Goal: Book appointment/travel/reservation

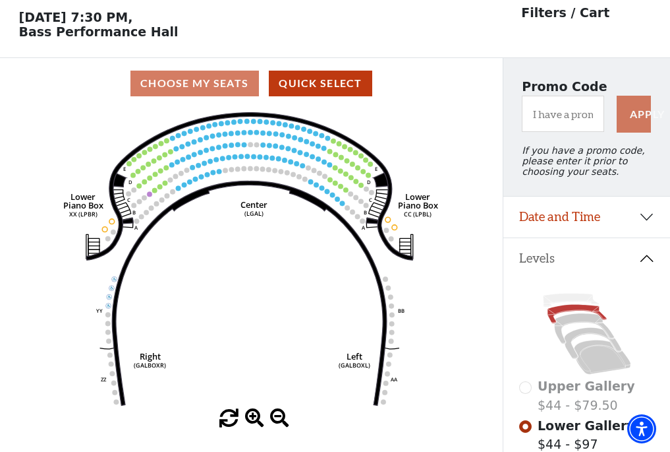
scroll to position [61, 0]
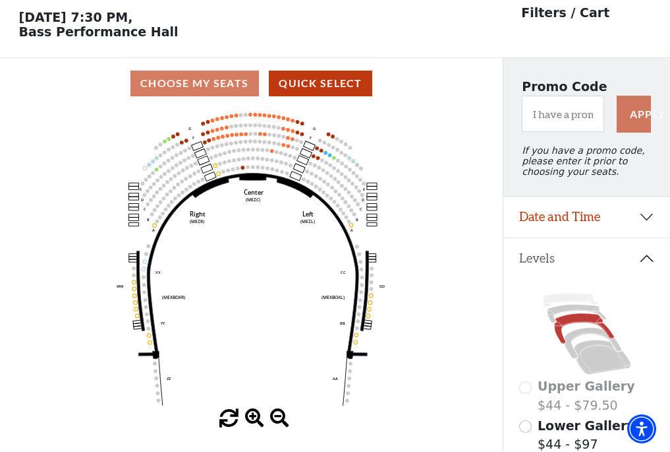
scroll to position [61, 0]
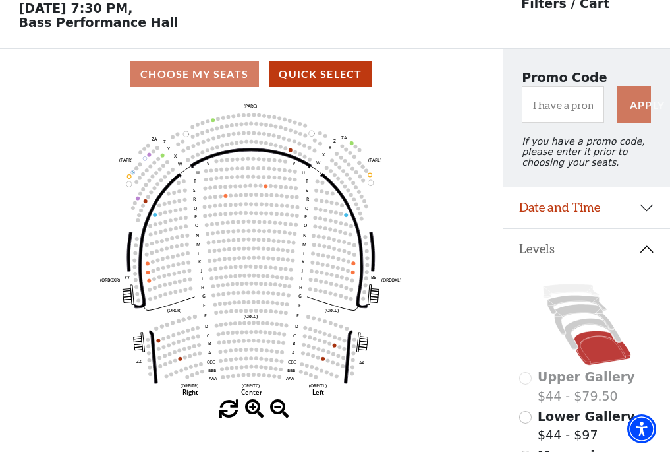
scroll to position [61, 0]
